Goal: Information Seeking & Learning: Find specific fact

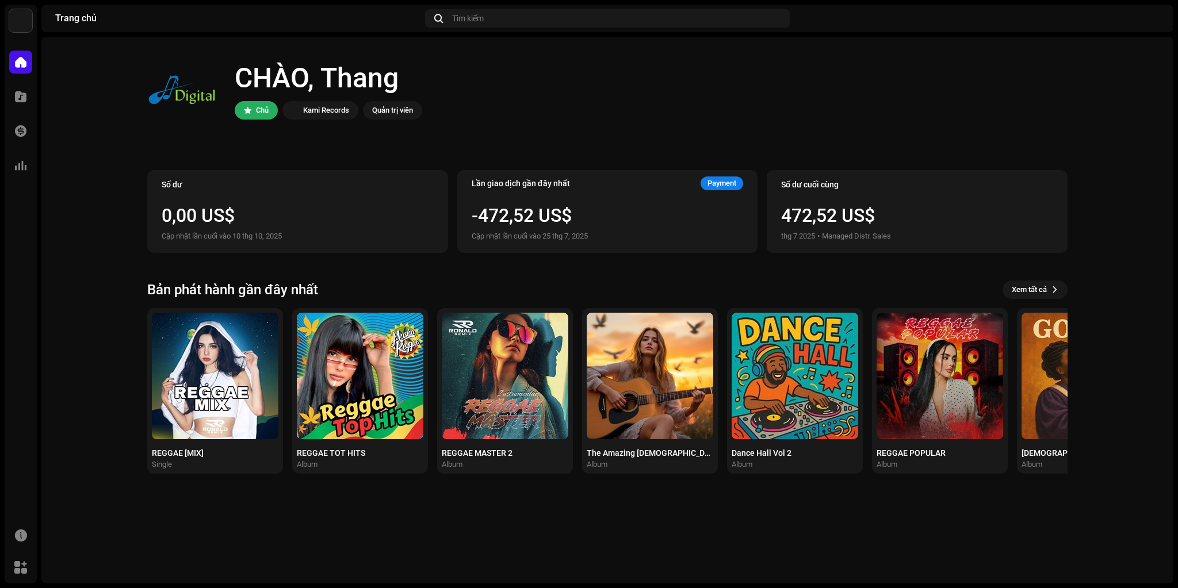
click at [33, 105] on div "Danh mục" at bounding box center [21, 97] width 32 height 32
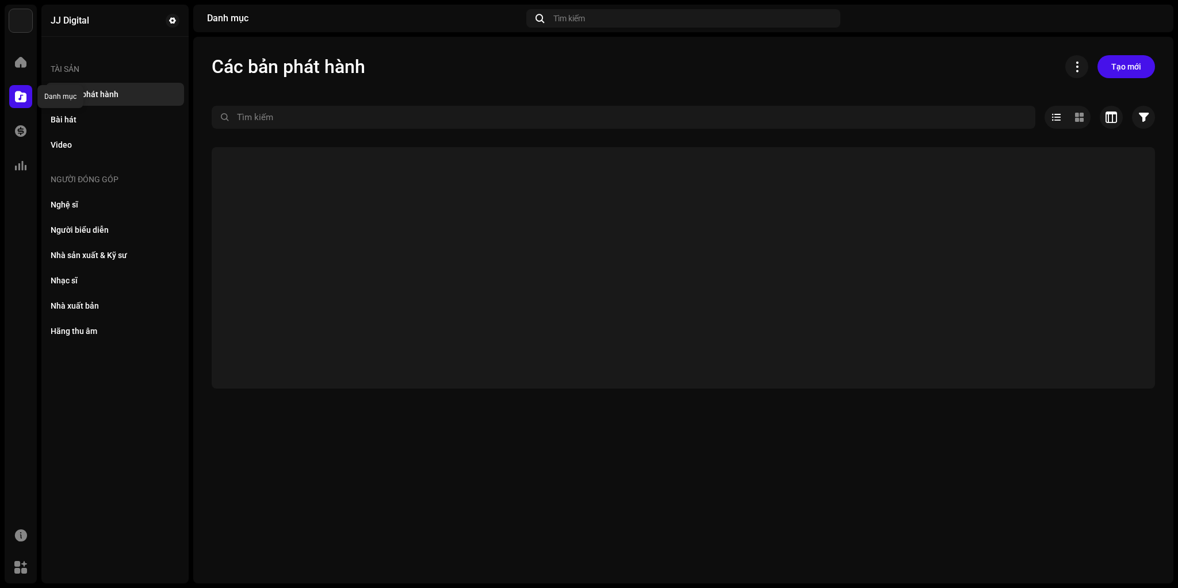
click at [28, 99] on div at bounding box center [20, 96] width 23 height 23
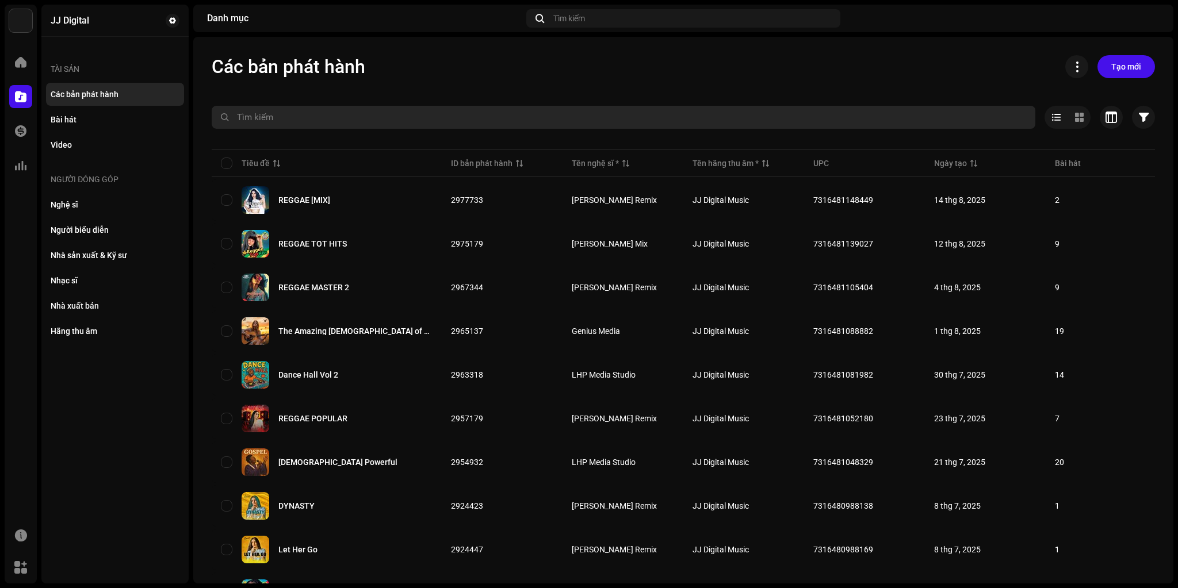
click at [258, 114] on input "text" at bounding box center [624, 117] width 824 height 23
paste input "Someone You Loved Version 2"
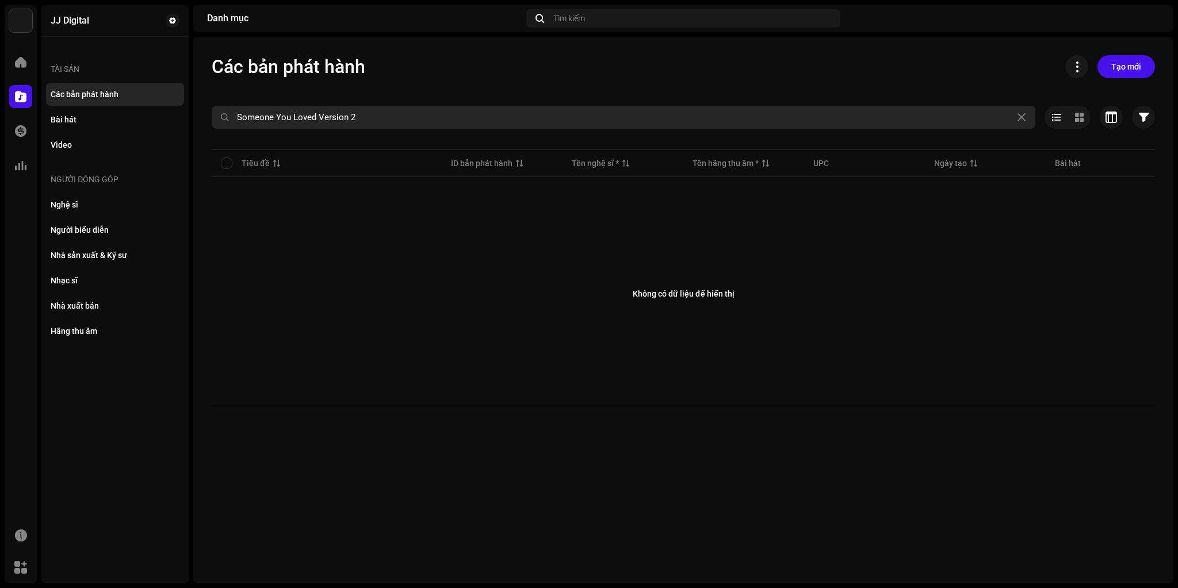
paste input "text"
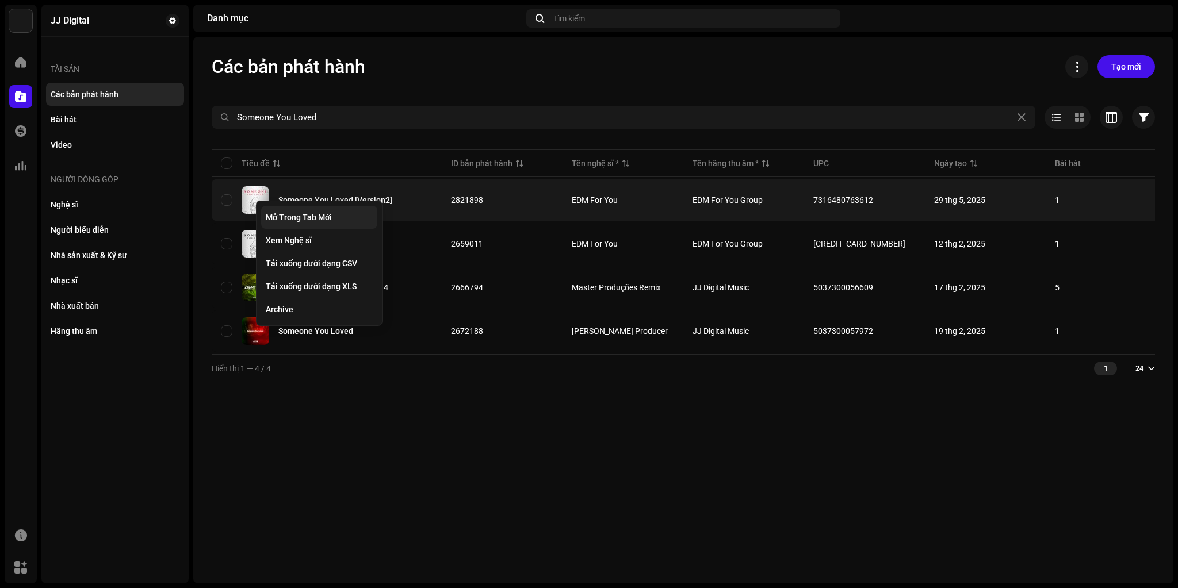
click at [290, 214] on span "Mở Trong Tab Mới" at bounding box center [299, 217] width 66 height 9
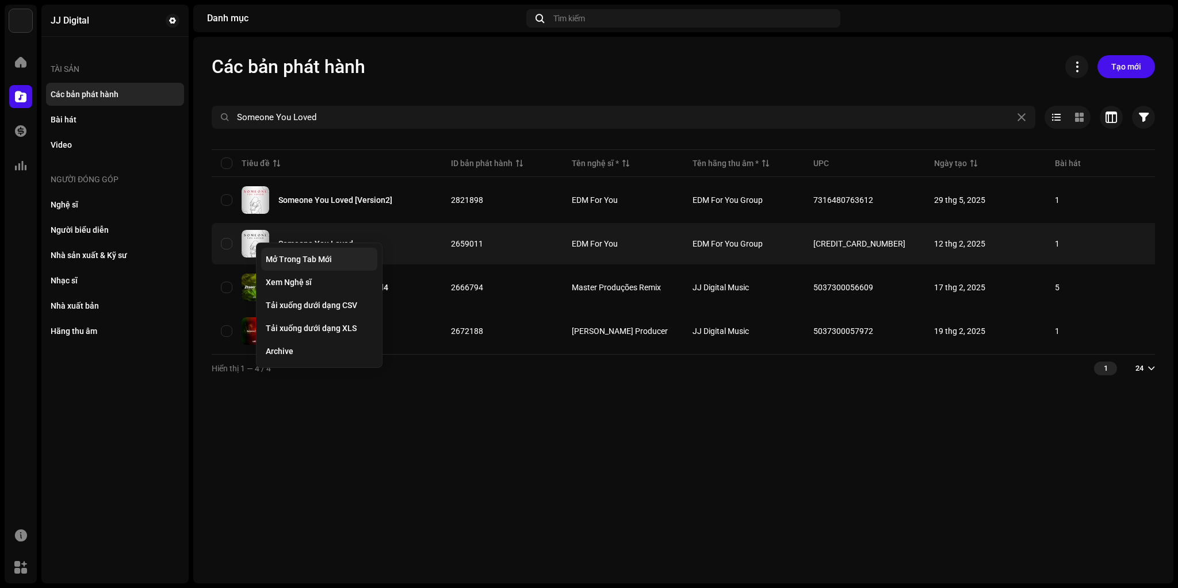
click at [283, 255] on span "Mở Trong Tab Mới" at bounding box center [299, 259] width 66 height 9
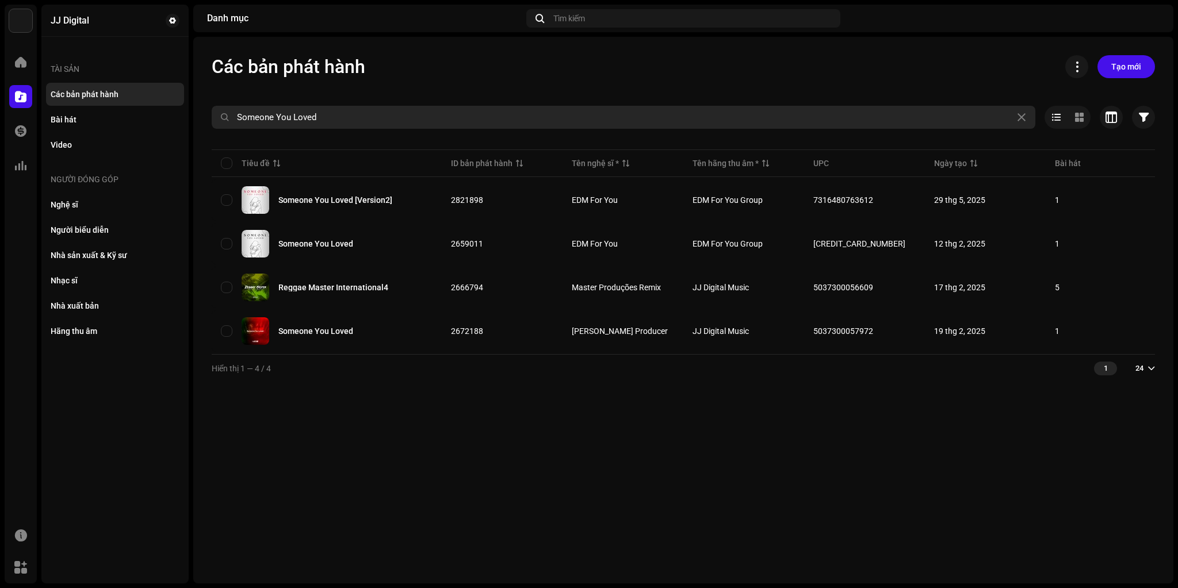
click at [318, 112] on input "Someone You Loved" at bounding box center [624, 117] width 824 height 23
paste input "ummertime Sadness"
type input "Summertime Sadness"
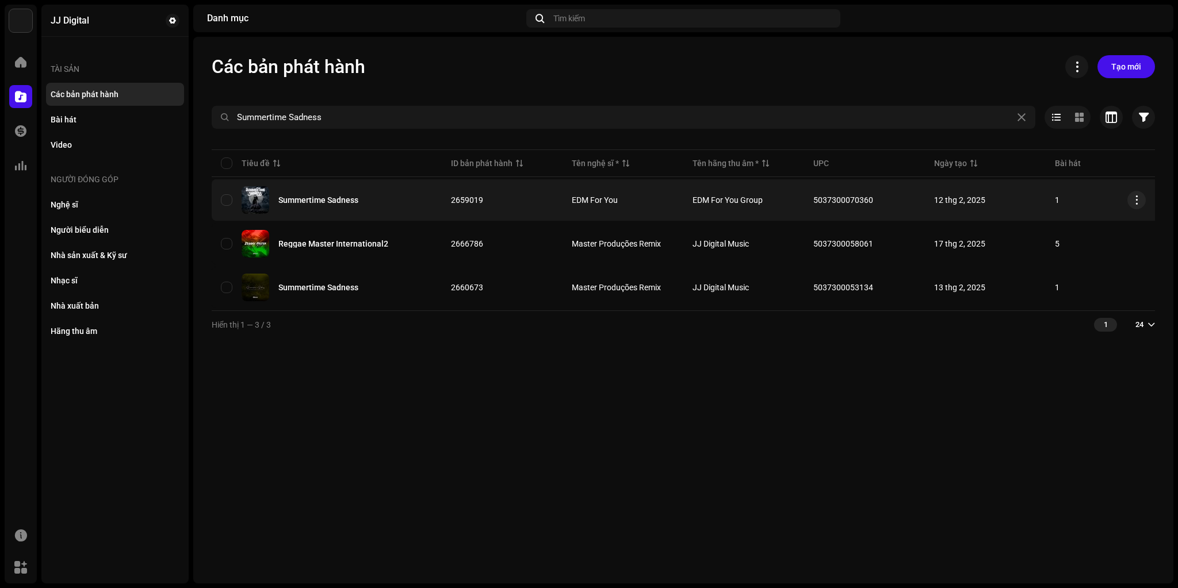
click at [320, 196] on div "Summertime Sadness" at bounding box center [318, 200] width 80 height 8
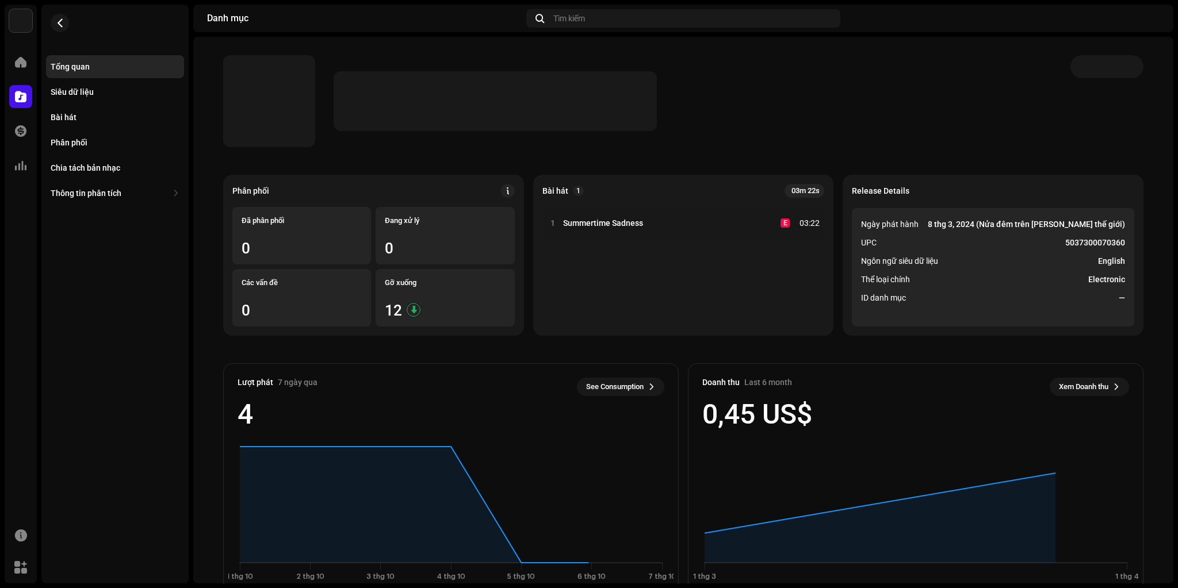
click at [1080, 242] on strong "5037300070360" at bounding box center [1095, 243] width 60 height 14
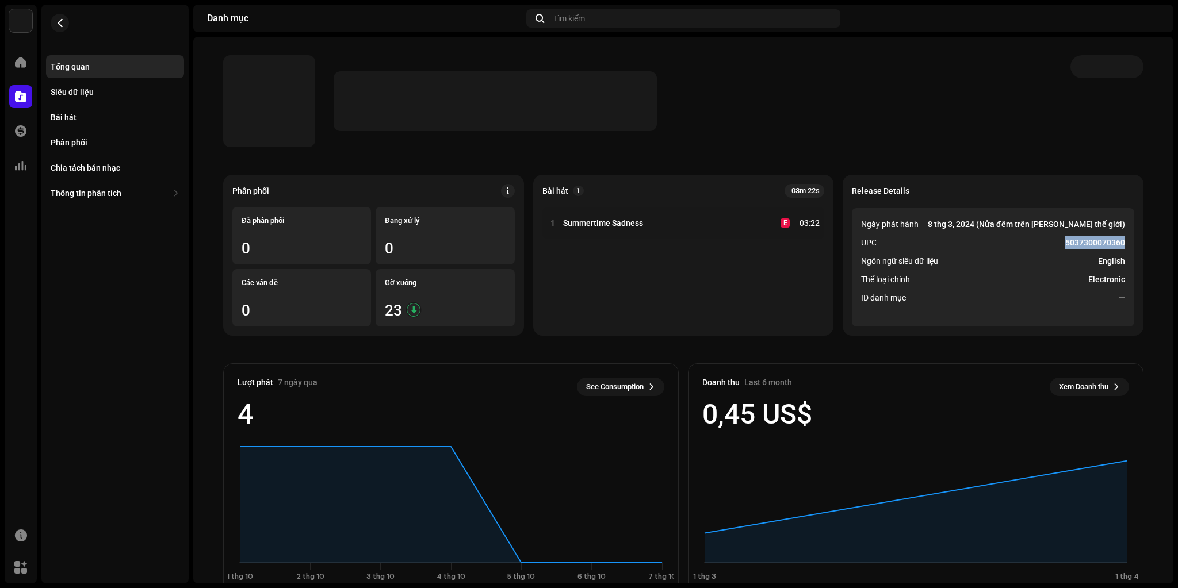
click at [1080, 242] on strong "5037300070360" at bounding box center [1095, 243] width 60 height 14
copy strong "5037300070360"
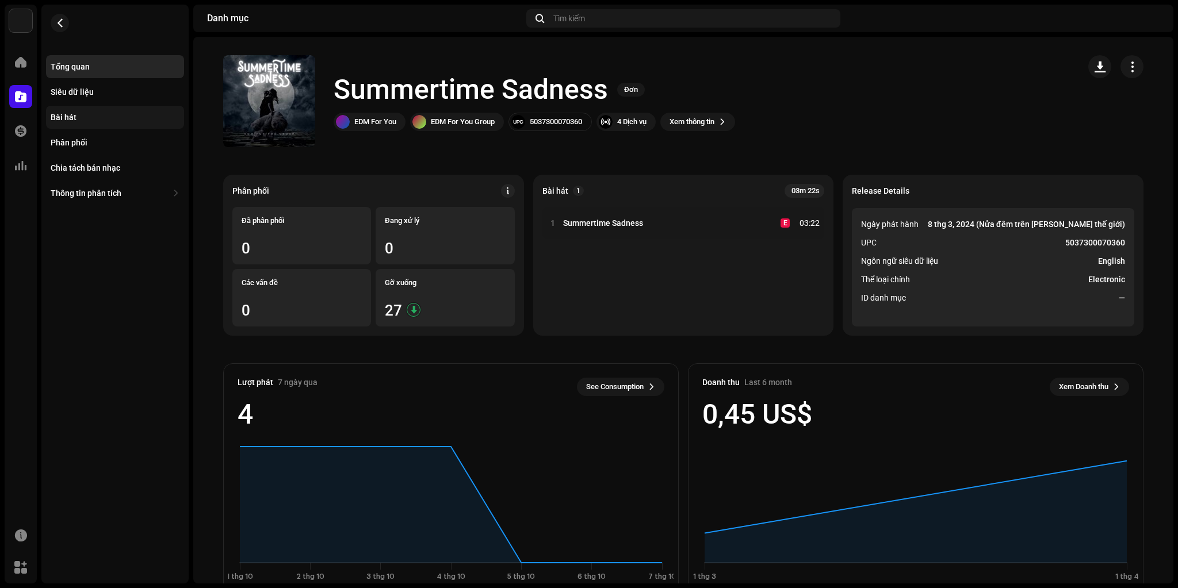
click at [78, 120] on div "Bài hát" at bounding box center [115, 117] width 129 height 9
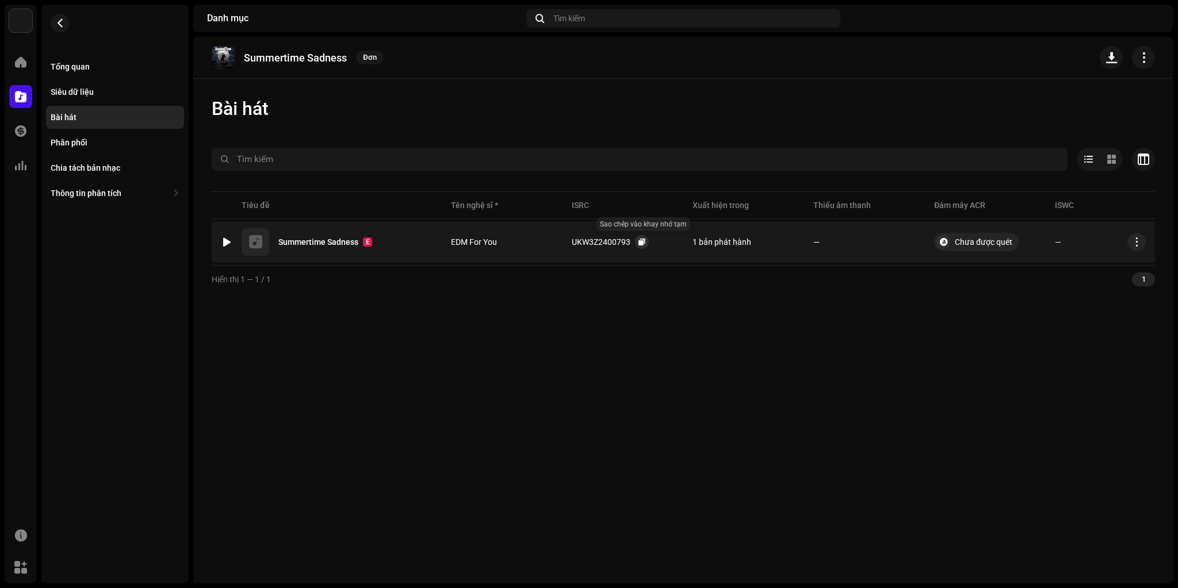
click at [647, 241] on button "button" at bounding box center [642, 242] width 14 height 14
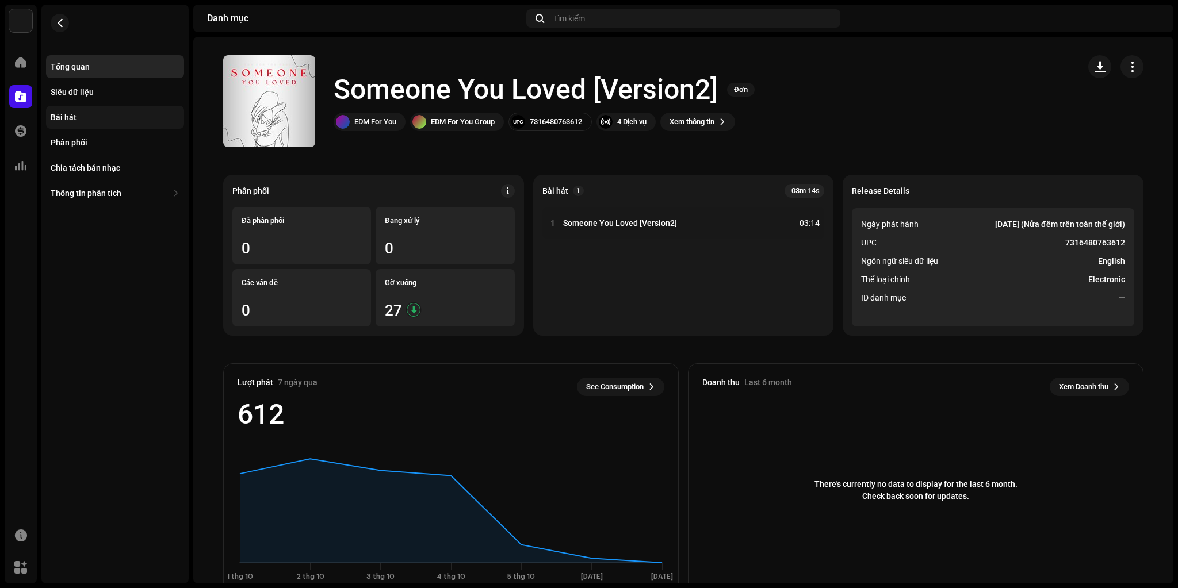
click at [73, 118] on div "Bài hát" at bounding box center [64, 117] width 26 height 9
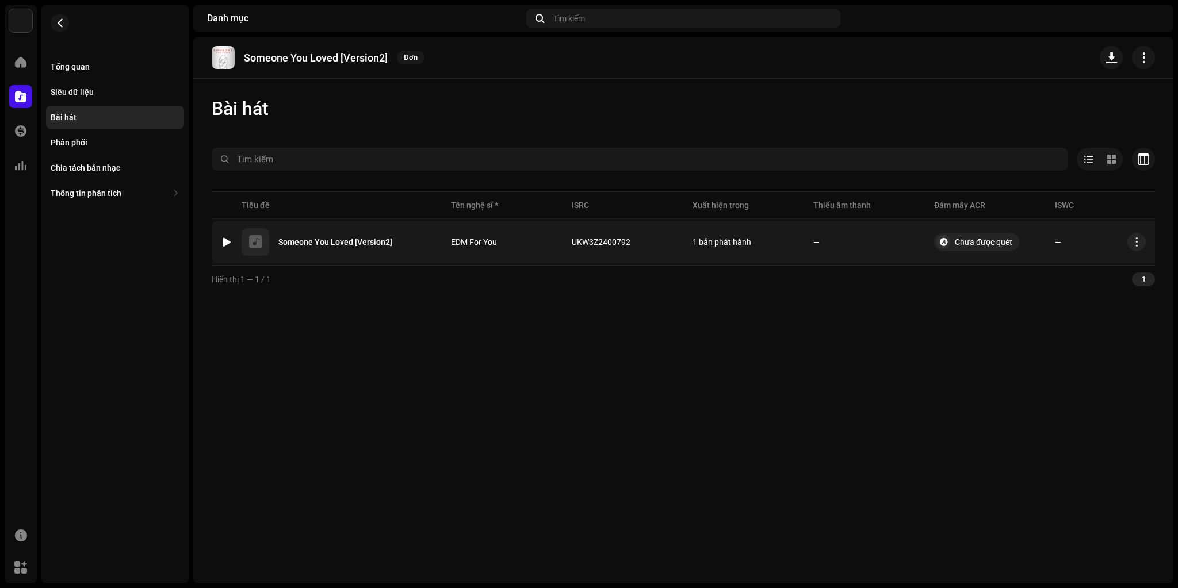
click at [225, 243] on div at bounding box center [227, 242] width 9 height 9
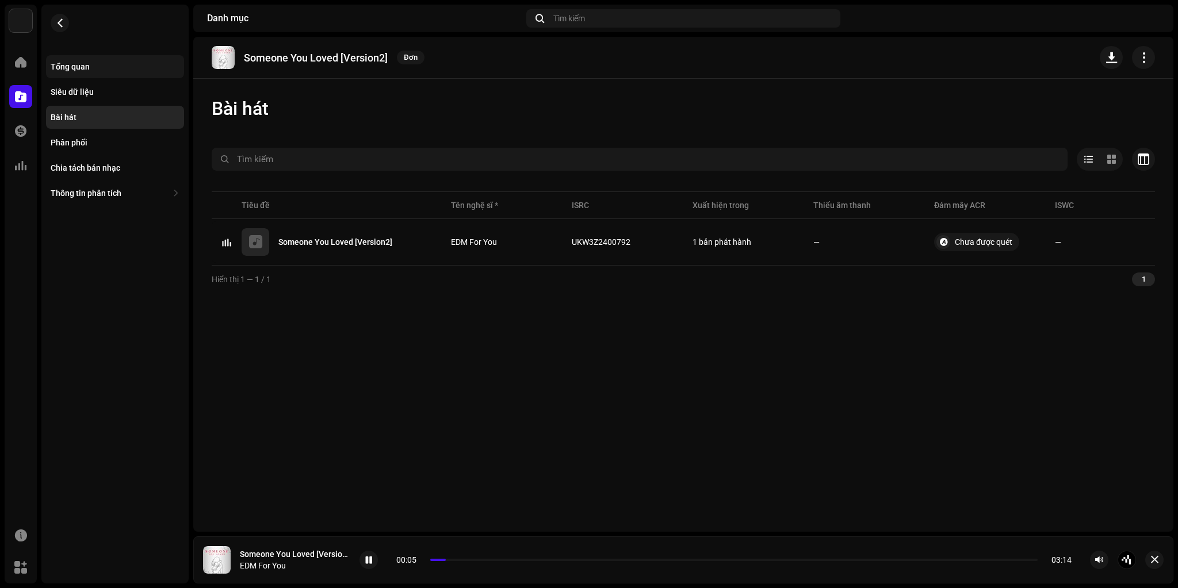
click at [94, 64] on div "Tổng quan" at bounding box center [115, 66] width 129 height 9
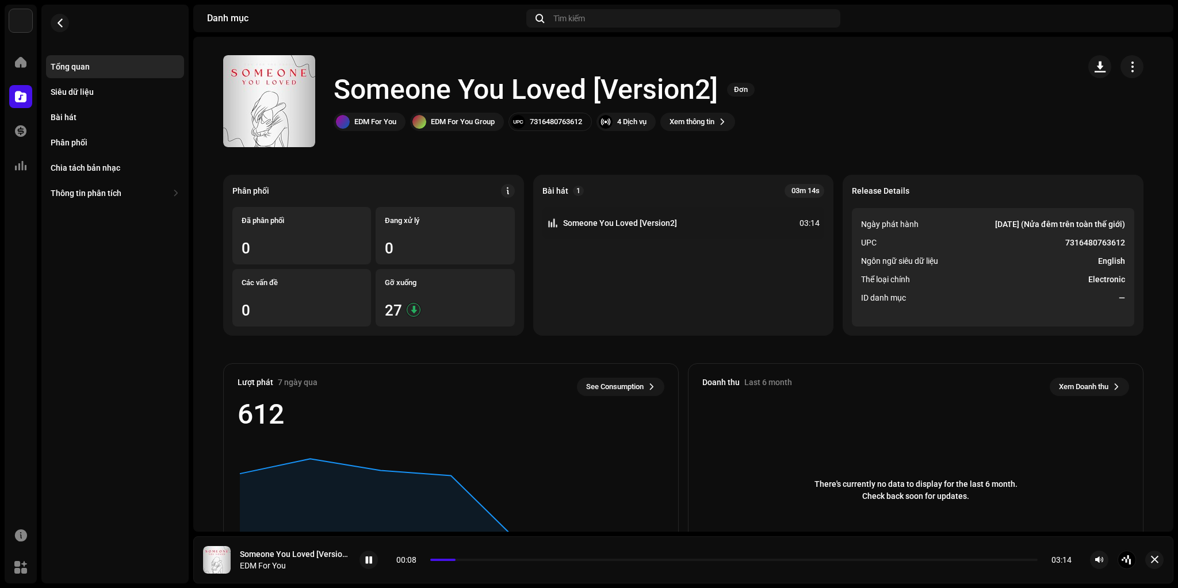
click at [1112, 239] on strong "7316480763612" at bounding box center [1095, 243] width 60 height 14
copy strong "7316480763612"
click at [71, 113] on div "Bài hát" at bounding box center [64, 117] width 26 height 9
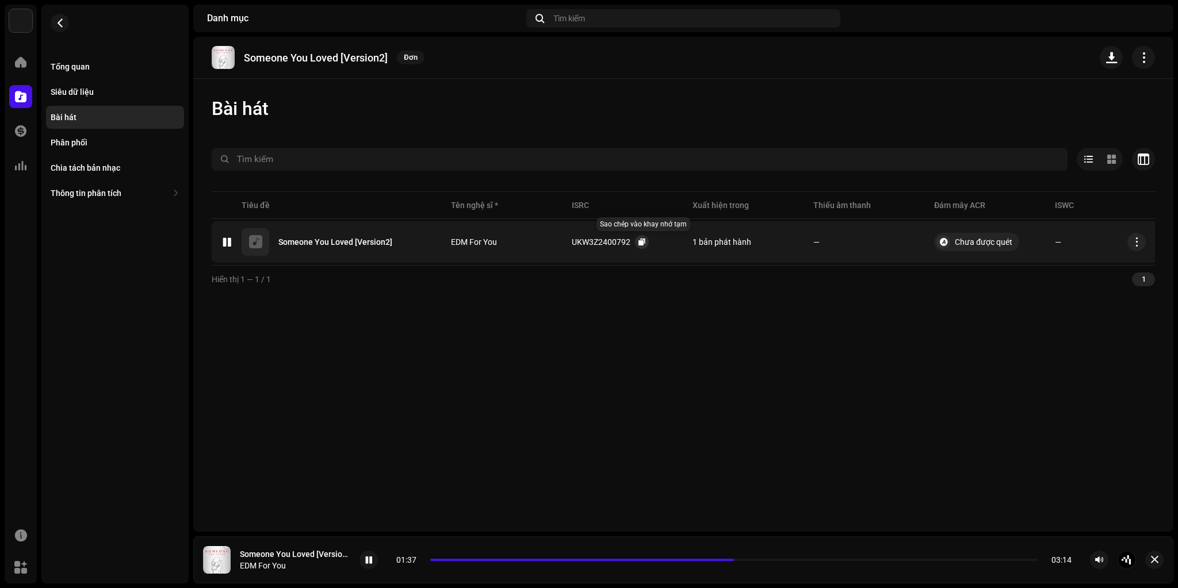
click at [645, 240] on button "button" at bounding box center [642, 242] width 14 height 14
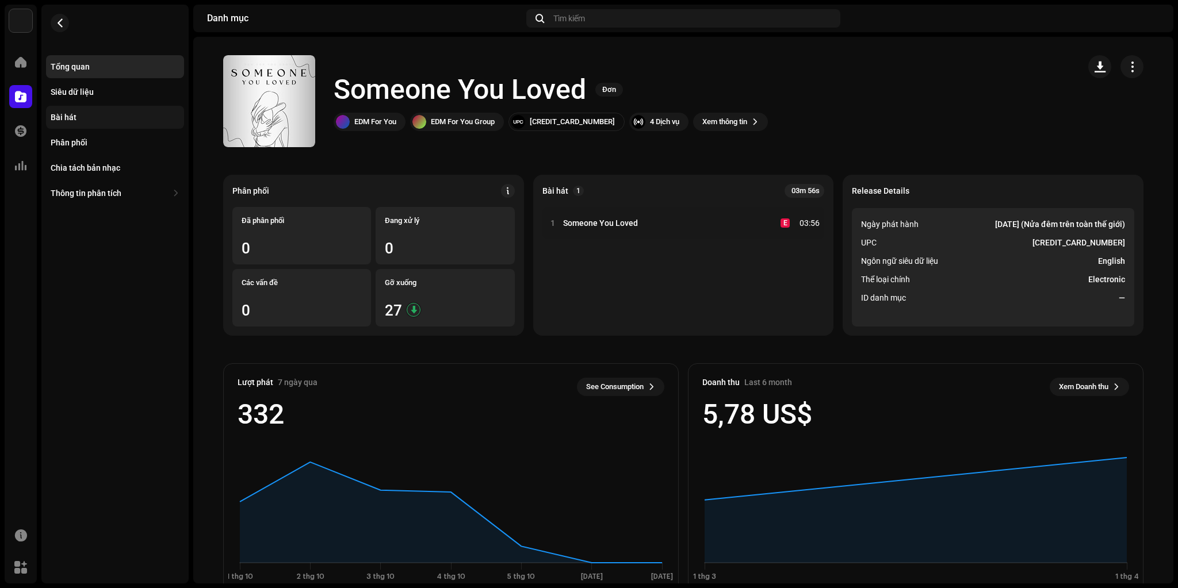
click at [66, 117] on div "Bài hát" at bounding box center [64, 117] width 26 height 9
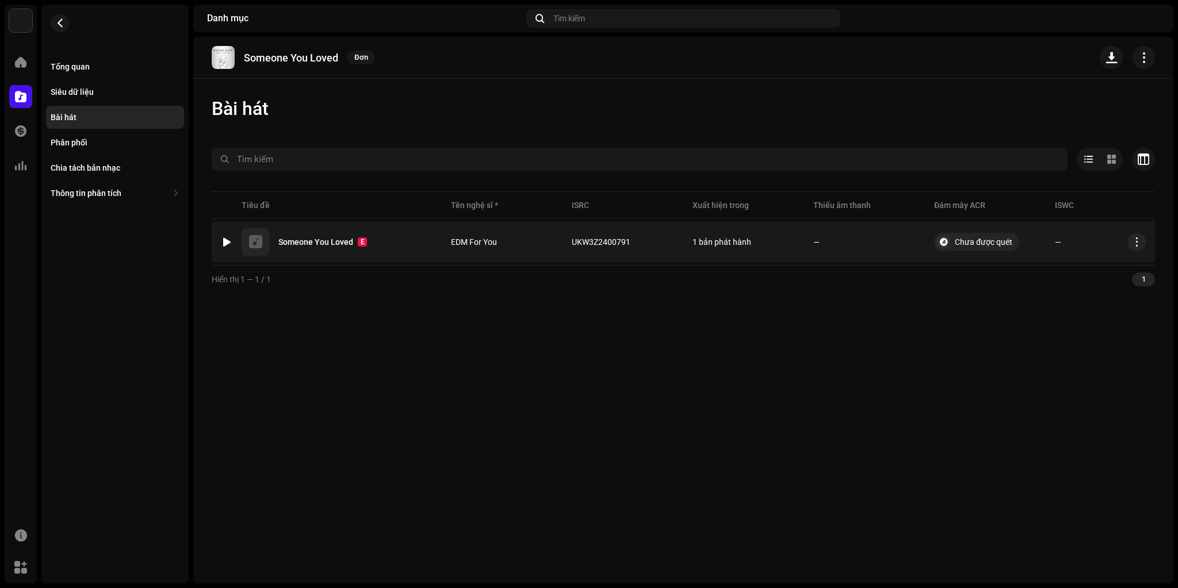
click at [225, 242] on div at bounding box center [227, 242] width 9 height 9
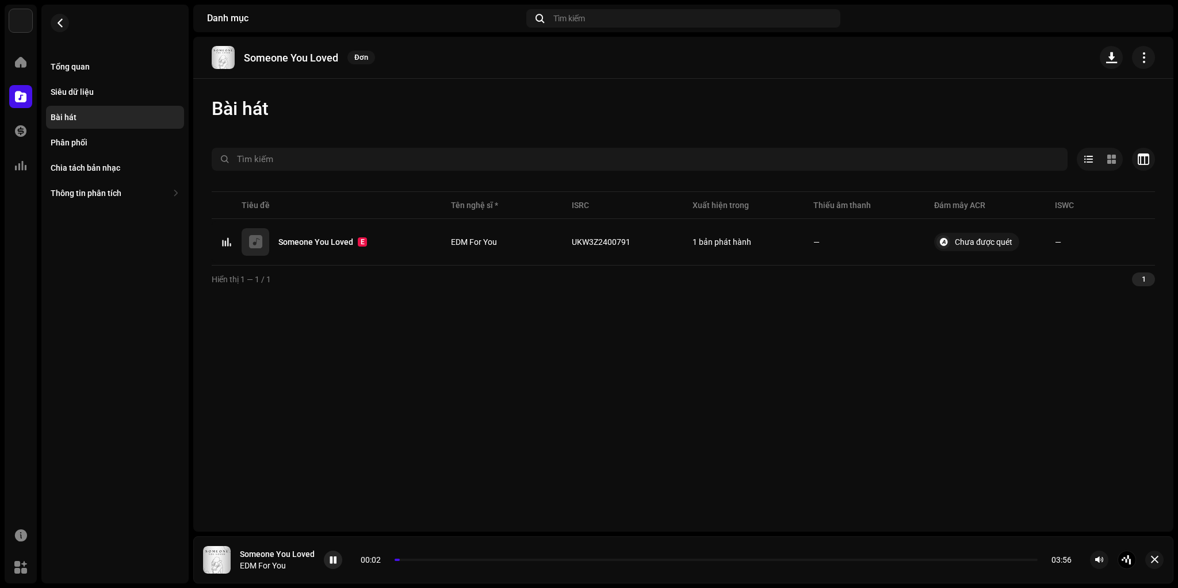
click at [327, 560] on div at bounding box center [333, 560] width 18 height 18
click at [94, 87] on div "Siêu dữ liệu" at bounding box center [115, 91] width 129 height 9
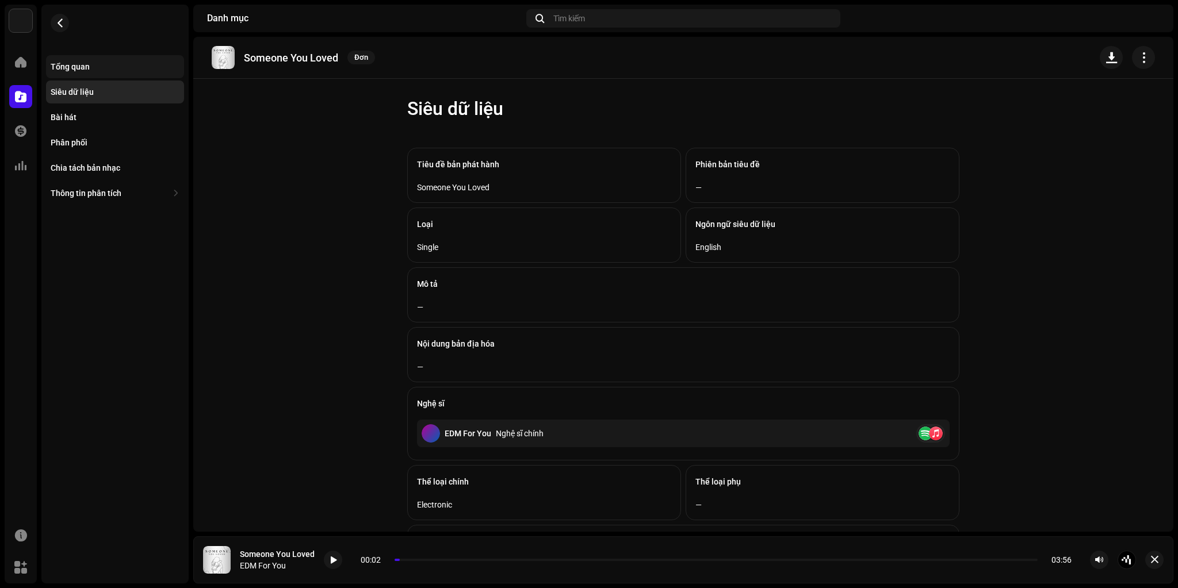
click at [94, 69] on div "Tổng quan" at bounding box center [115, 66] width 129 height 9
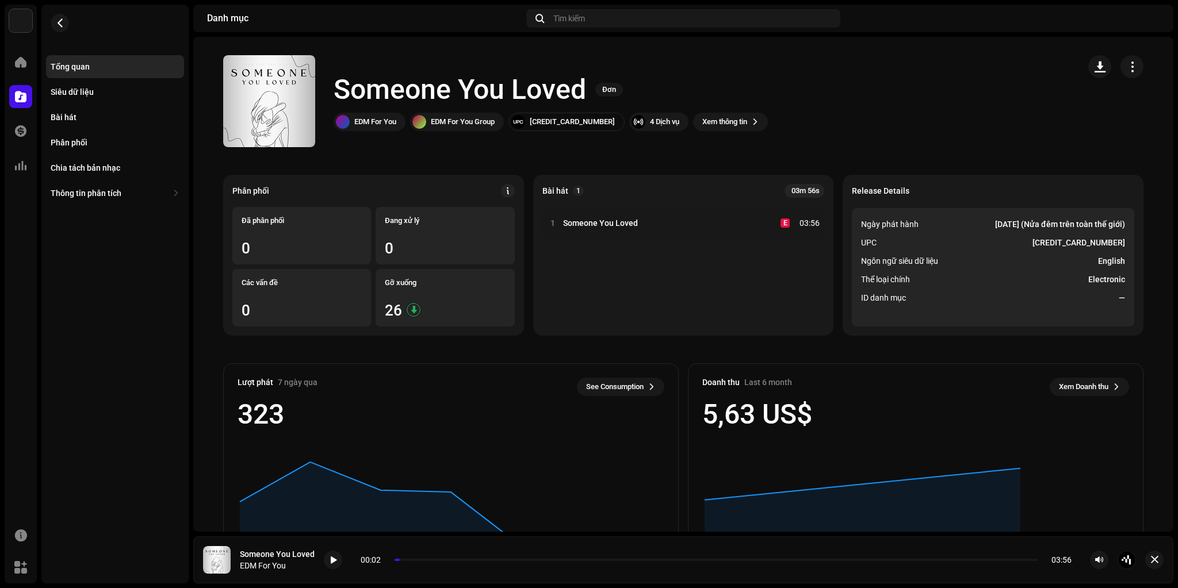
click at [1084, 233] on ul "Ngày phát hành 8 thg 3, 2024 (Nửa đêm trên toàn thế giới) UPC 5037300070353 Ngô…" at bounding box center [993, 267] width 282 height 119
click at [1084, 242] on strong "5037300070353" at bounding box center [1079, 243] width 93 height 14
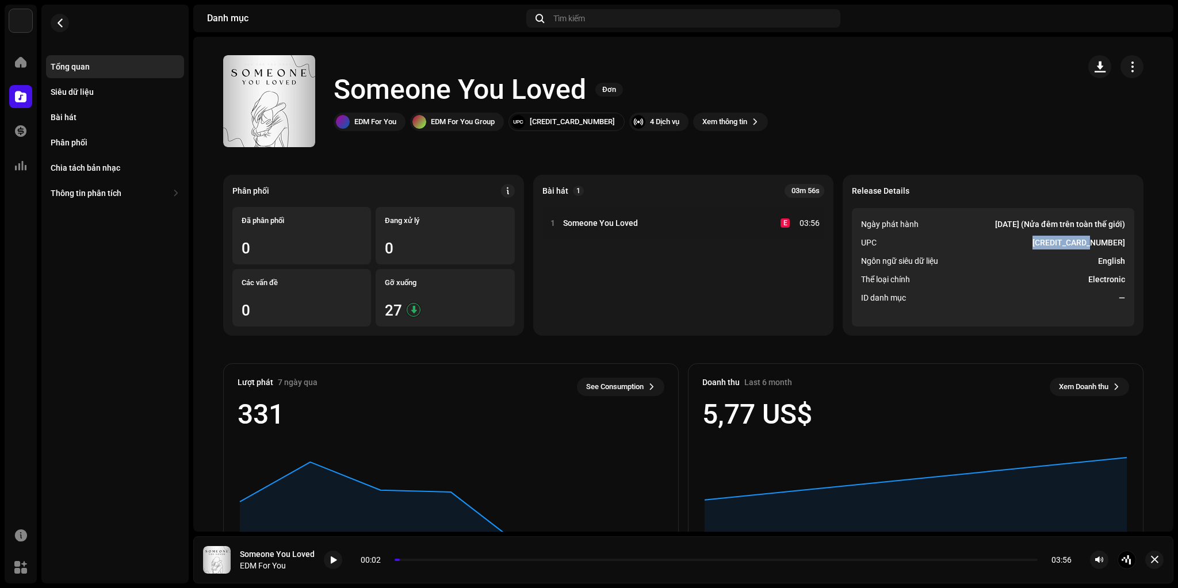
click at [1084, 242] on strong "5037300070353" at bounding box center [1079, 243] width 93 height 14
copy strong "5037300070353"
click at [101, 116] on div "Bài hát" at bounding box center [115, 117] width 129 height 9
